Goal: Task Accomplishment & Management: Use online tool/utility

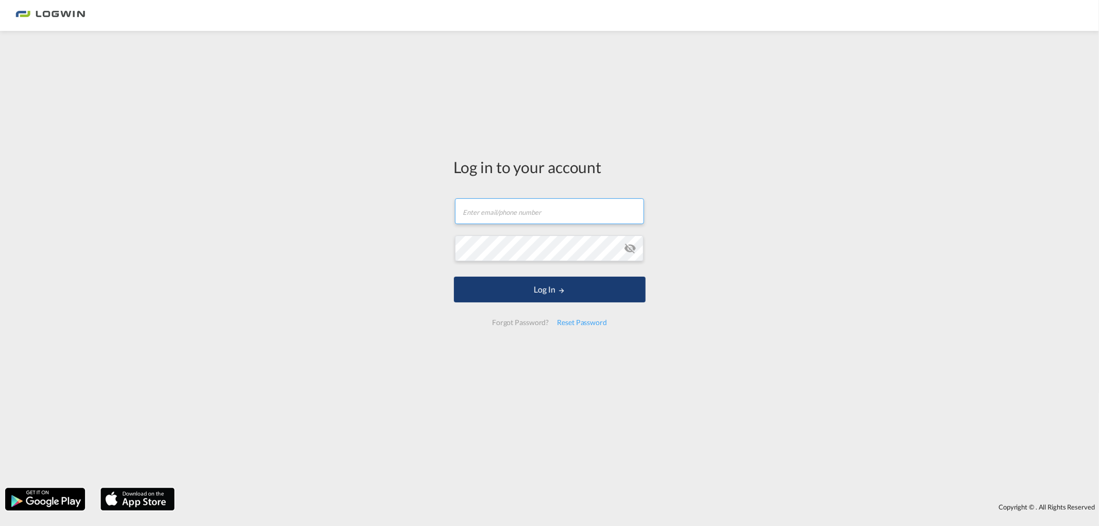
type input "[PERSON_NAME][EMAIL_ADDRESS][DOMAIN_NAME]"
click at [550, 280] on button "Log In" at bounding box center [550, 290] width 192 height 26
